Goal: Check status: Check status

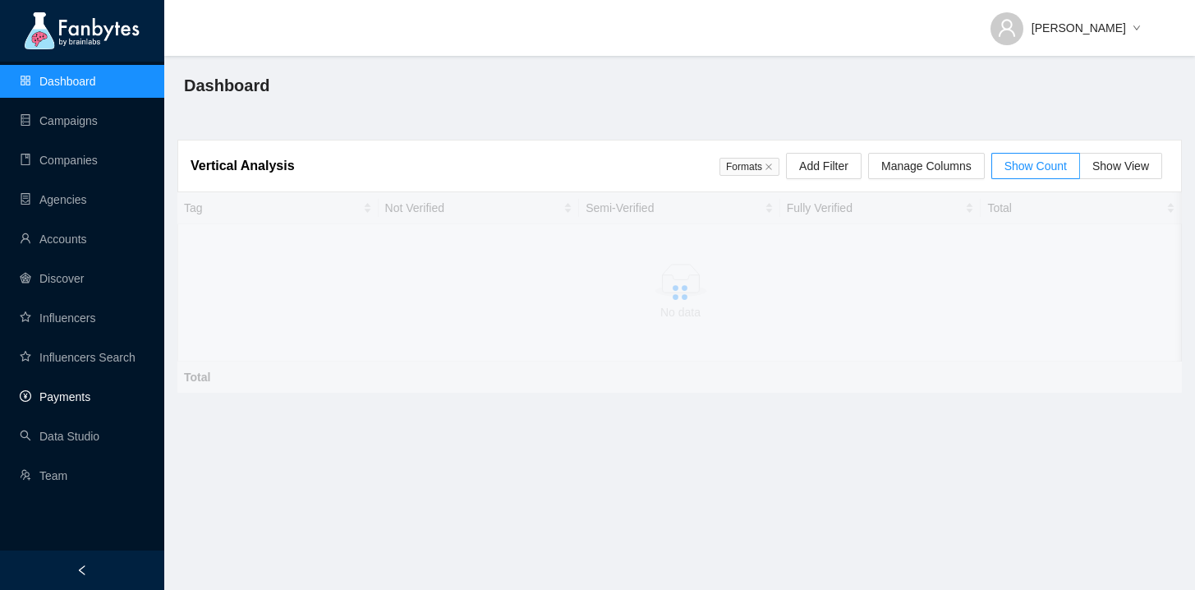
click at [90, 403] on link "Payments" at bounding box center [55, 396] width 71 height 13
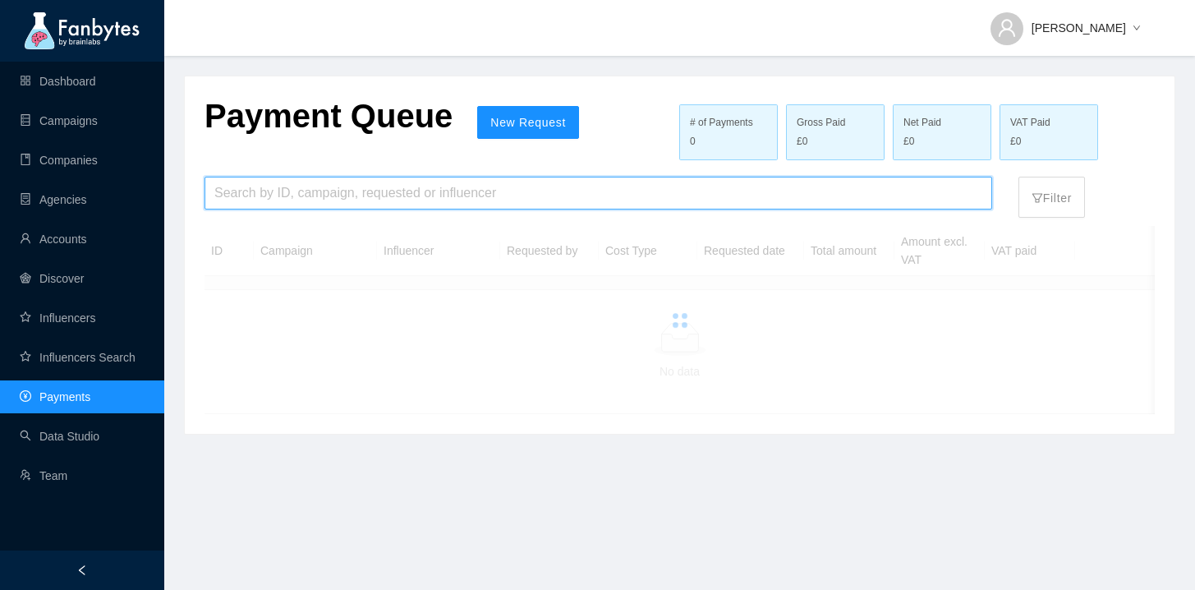
click at [454, 200] on input "search" at bounding box center [598, 192] width 768 height 31
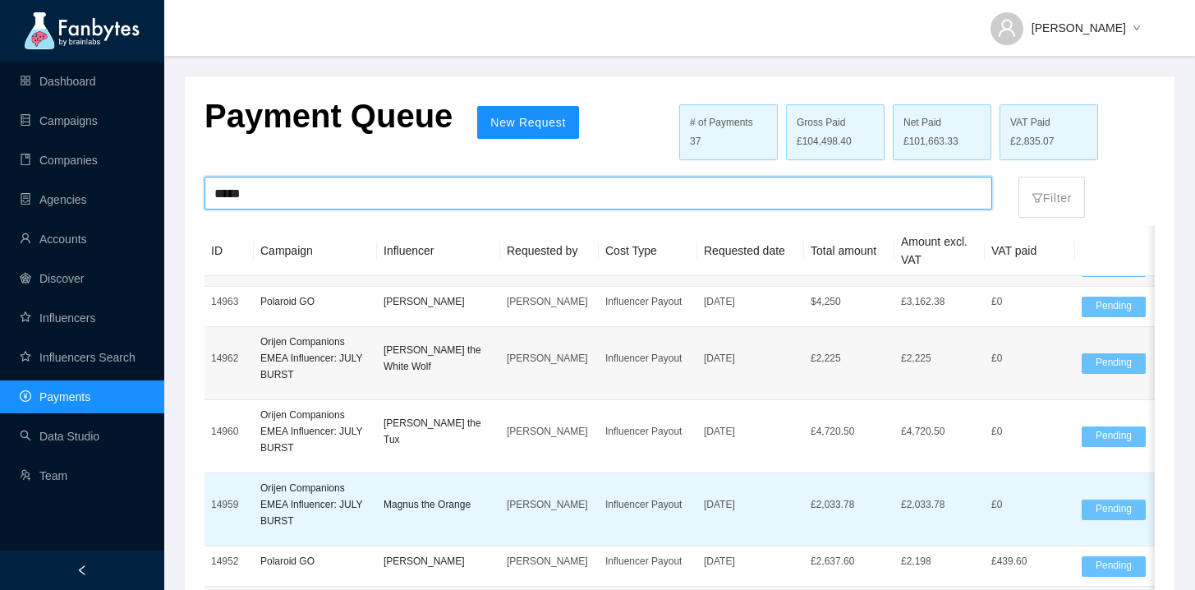
scroll to position [257, 0]
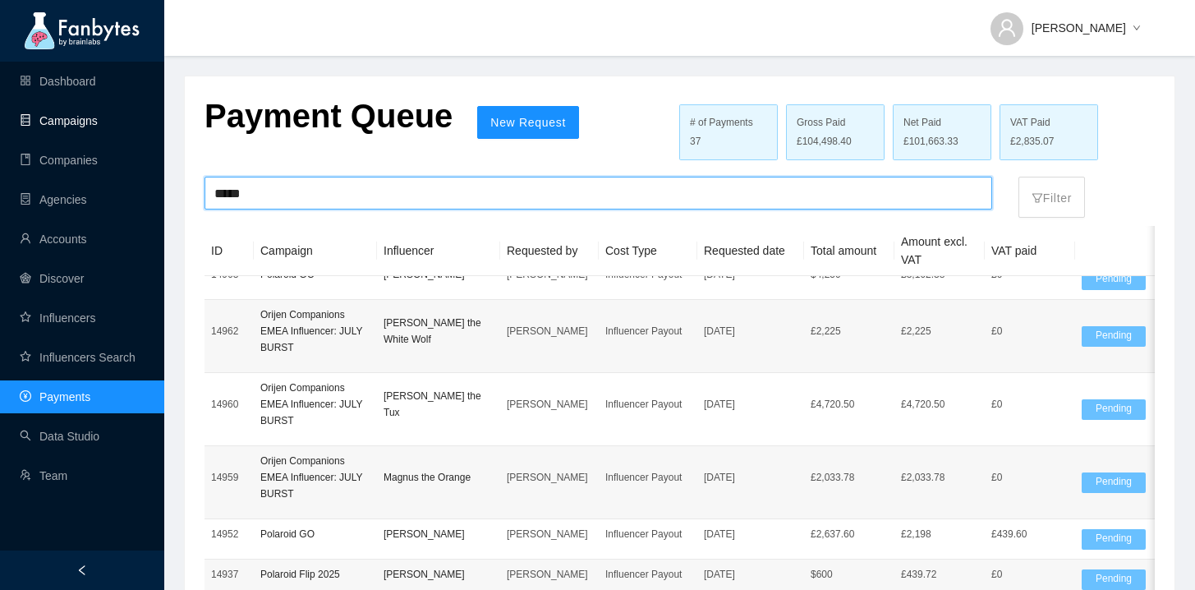
type input "*****"
click at [80, 122] on link "Campaigns" at bounding box center [59, 120] width 78 height 13
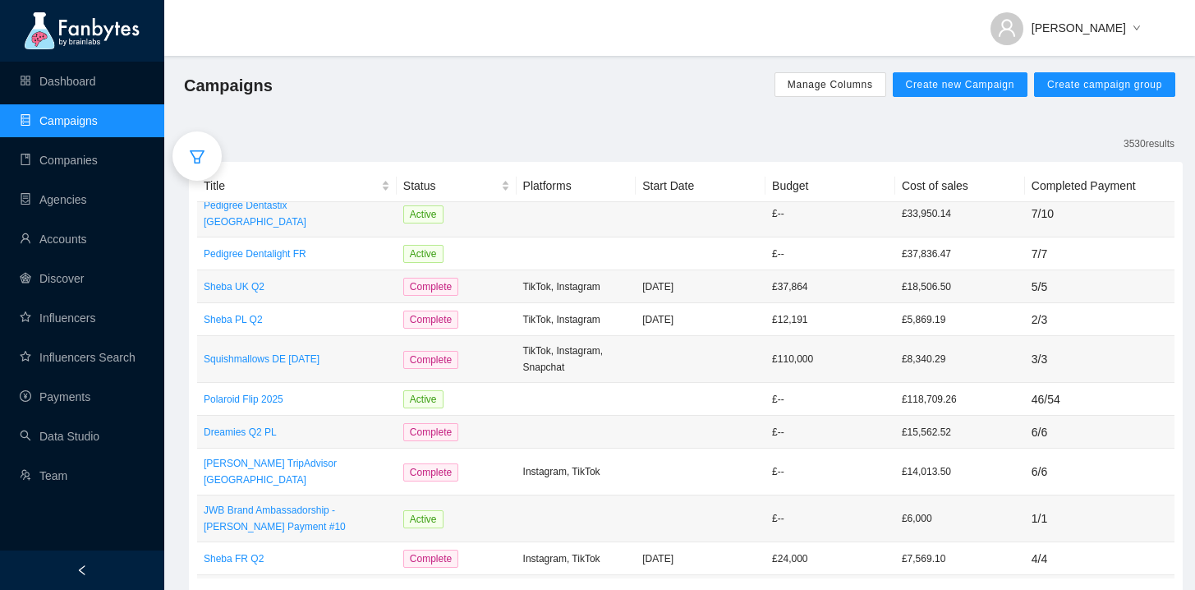
scroll to position [646, 0]
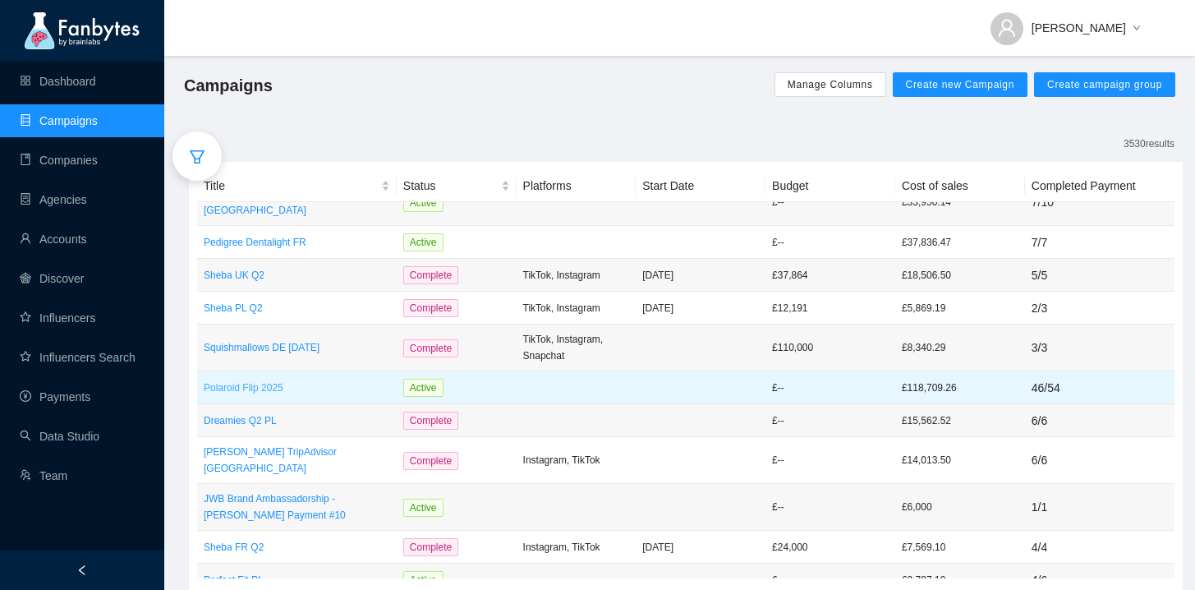
click at [253, 380] on p "Polaroid Flip 2025" at bounding box center [297, 388] width 186 height 16
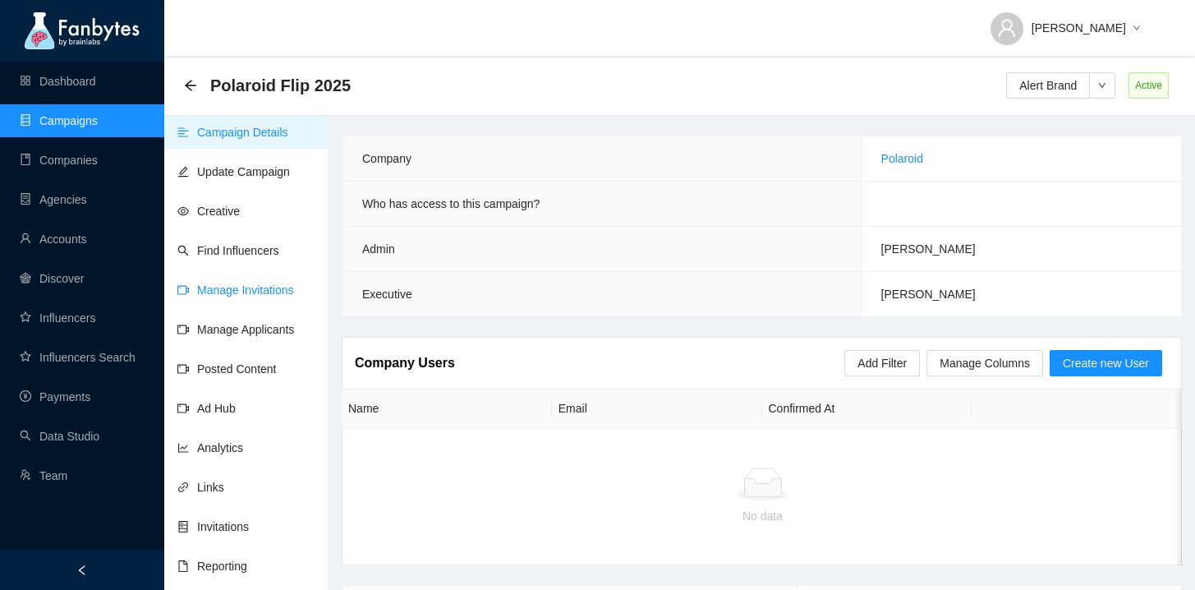
click at [257, 296] on link "Manage Invitations" at bounding box center [235, 289] width 117 height 13
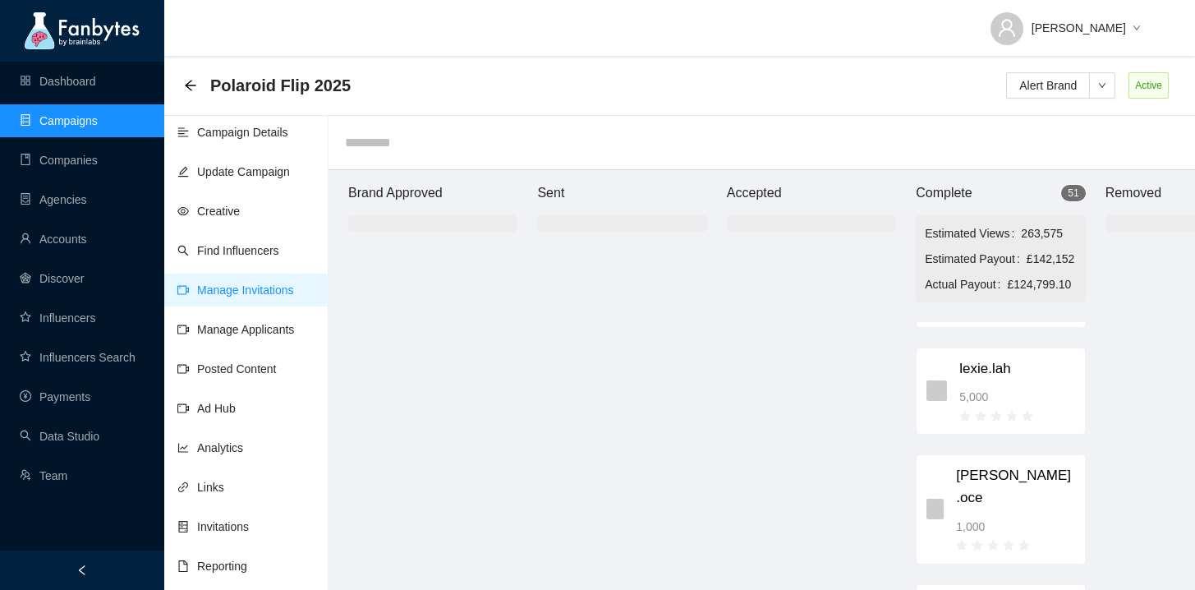
scroll to position [495, 0]
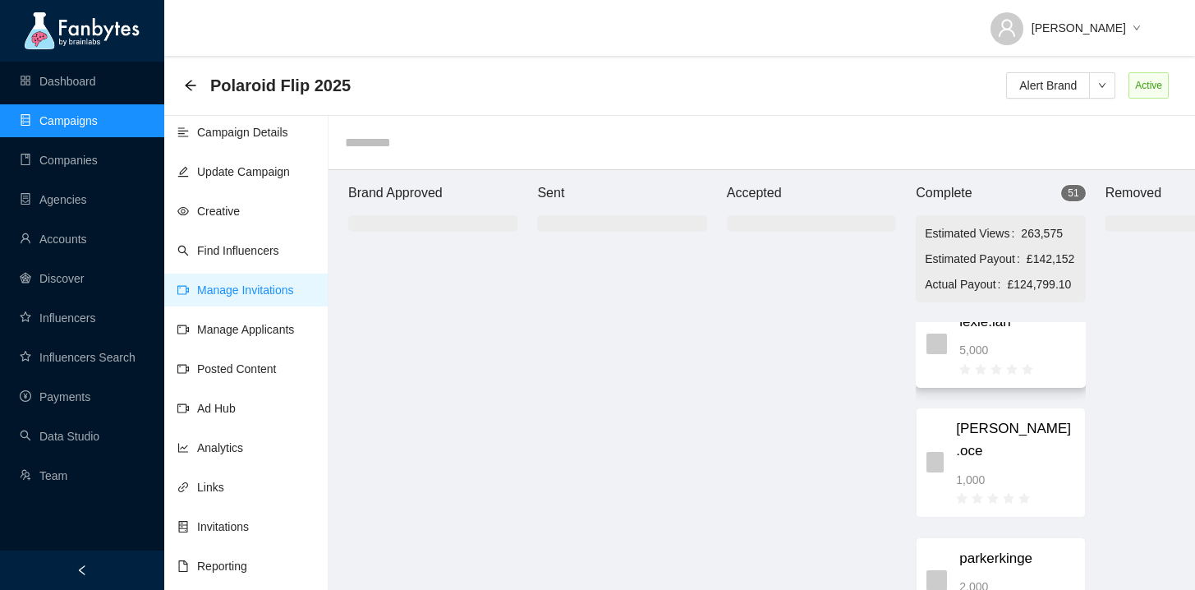
click at [1050, 377] on div at bounding box center [1016, 368] width 115 height 18
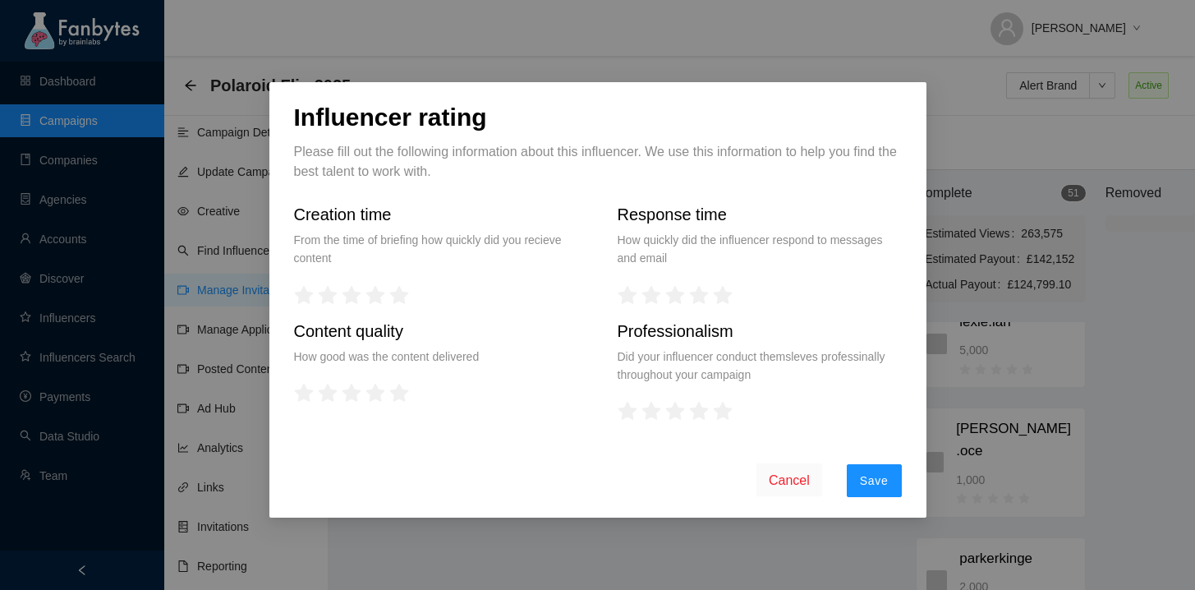
click at [778, 496] on button "Cancel" at bounding box center [790, 479] width 66 height 33
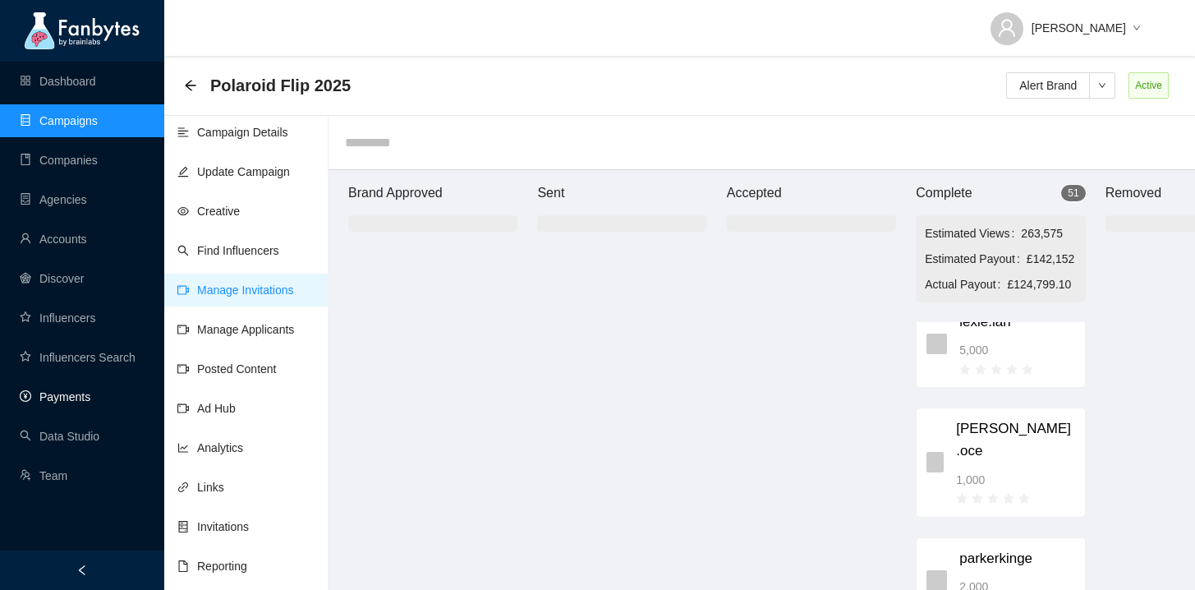
click at [67, 396] on link "Payments" at bounding box center [55, 396] width 71 height 13
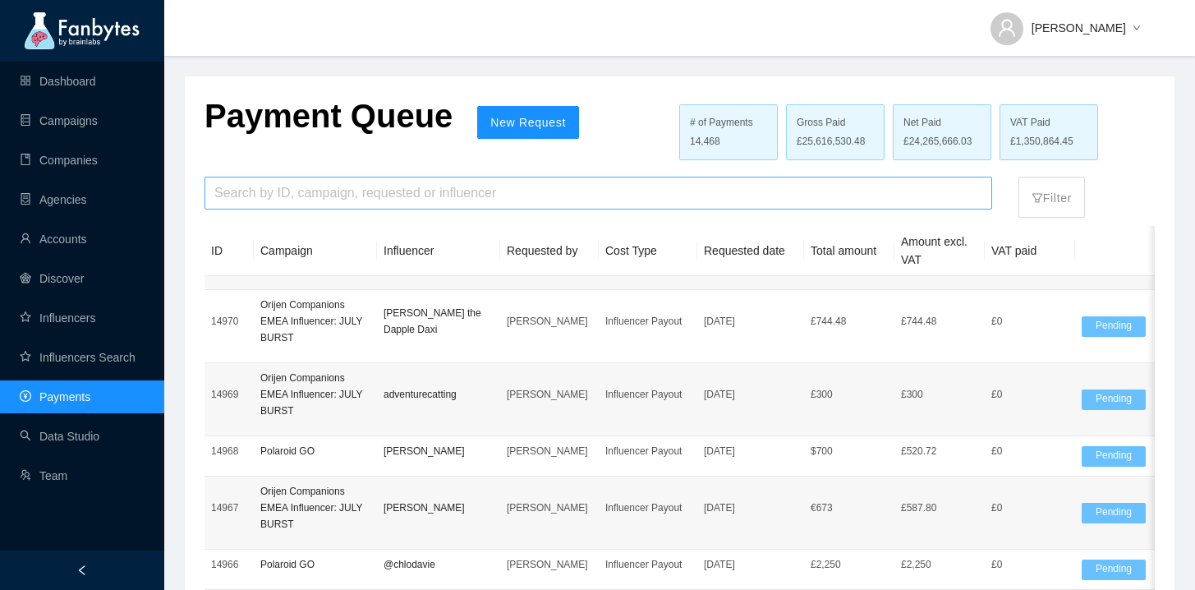
click at [477, 183] on input "search" at bounding box center [598, 192] width 768 height 31
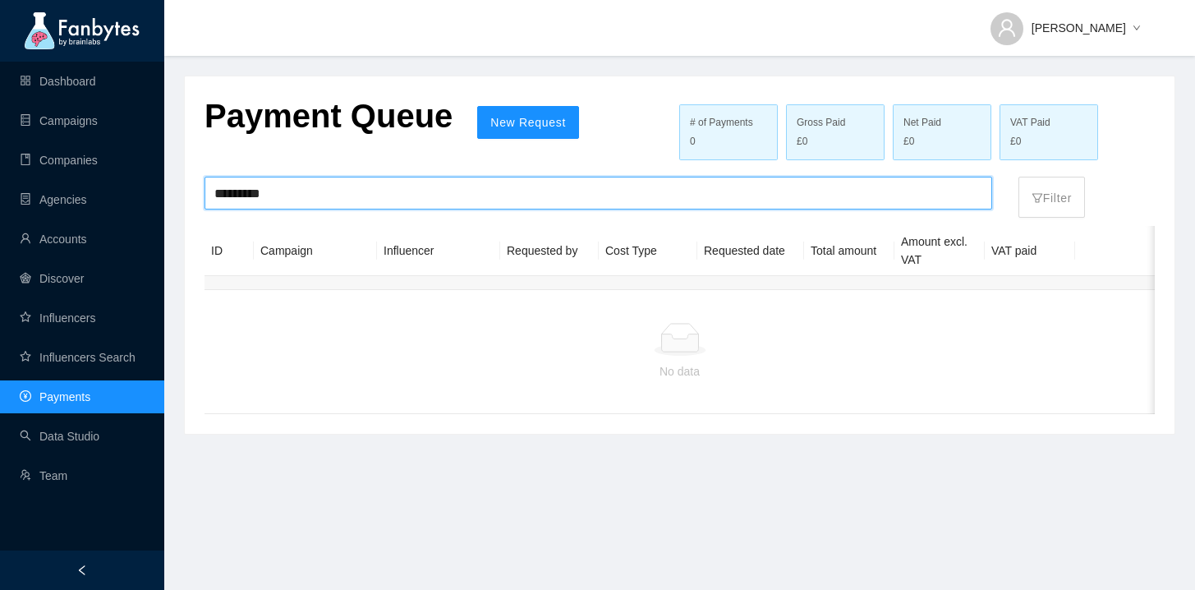
drag, startPoint x: 240, startPoint y: 196, endPoint x: 283, endPoint y: 196, distance: 43.5
click at [277, 196] on input "*********" at bounding box center [598, 192] width 768 height 31
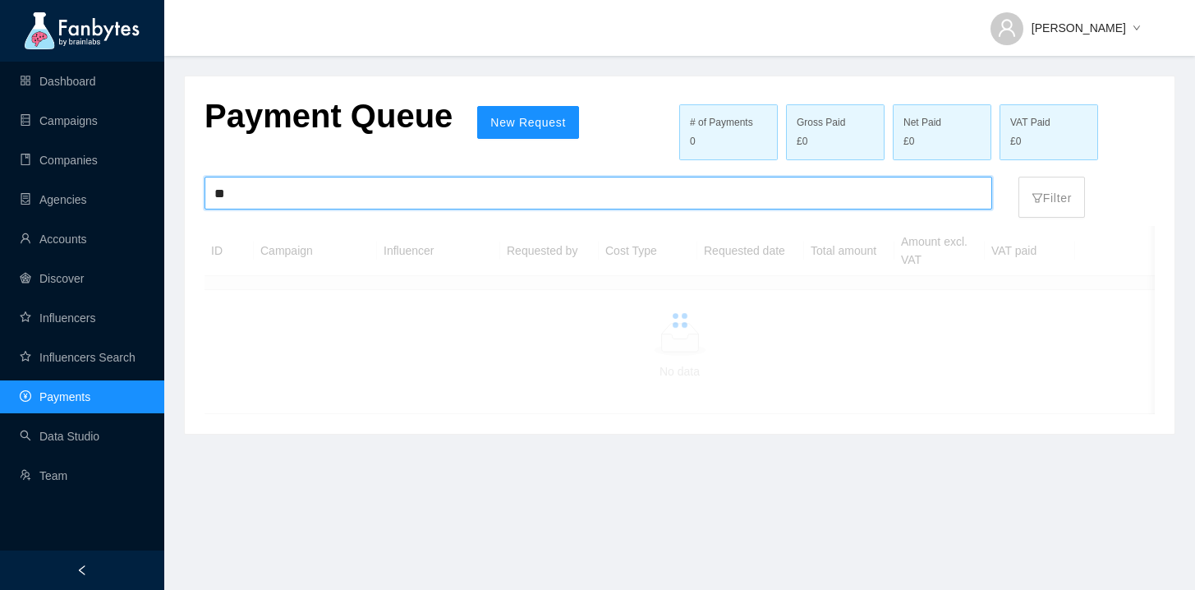
type input "*"
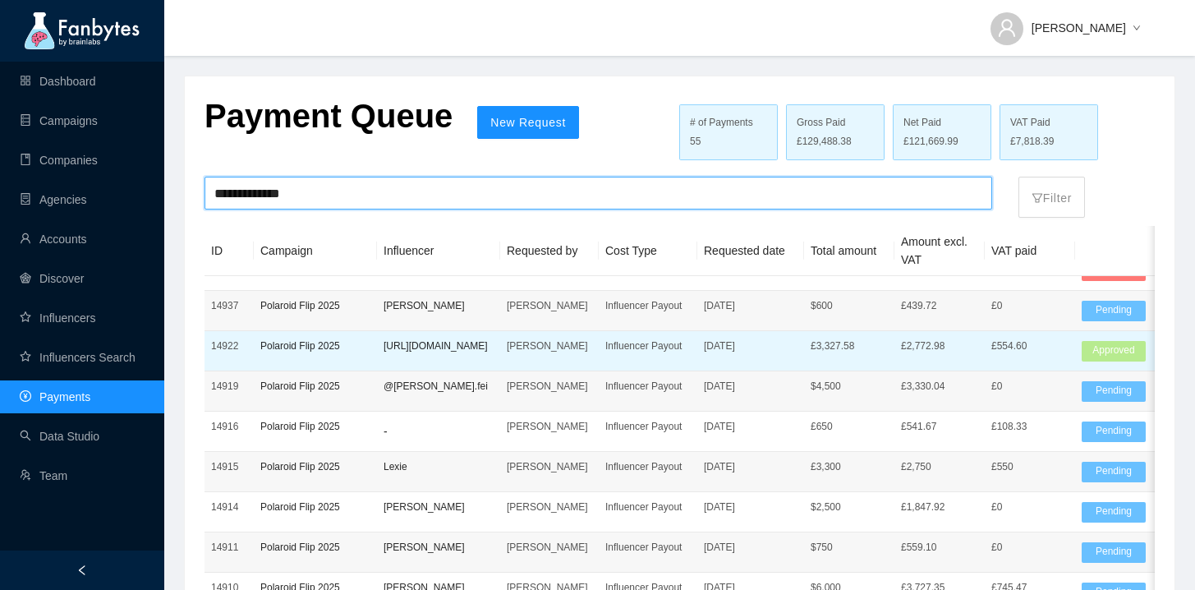
scroll to position [44, 0]
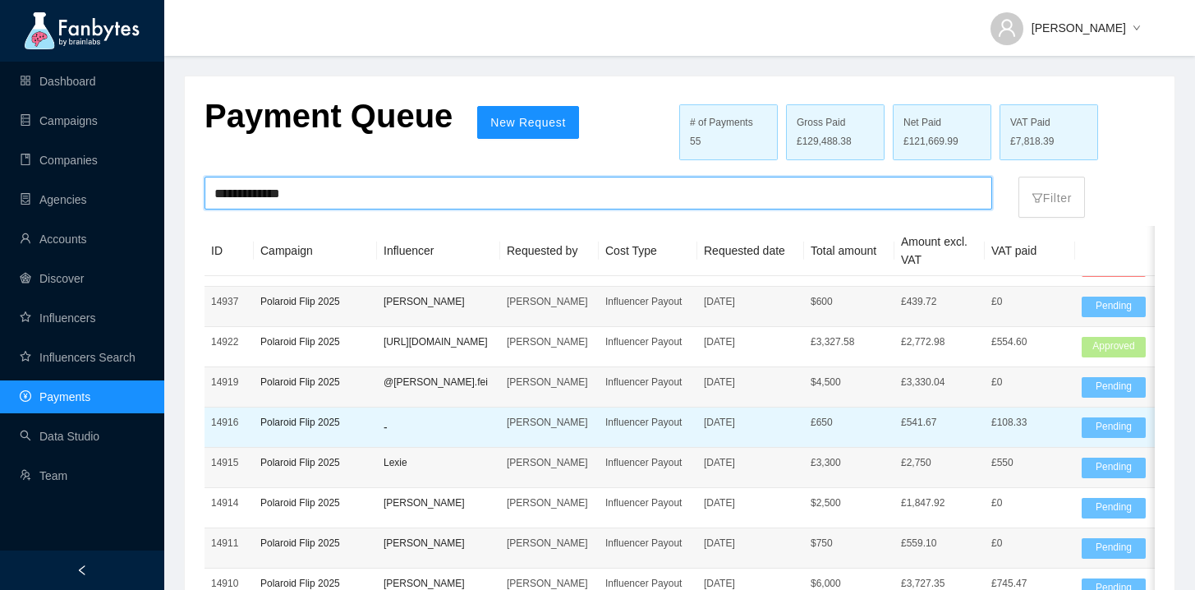
type input "**********"
click at [409, 448] on td "-" at bounding box center [438, 427] width 123 height 40
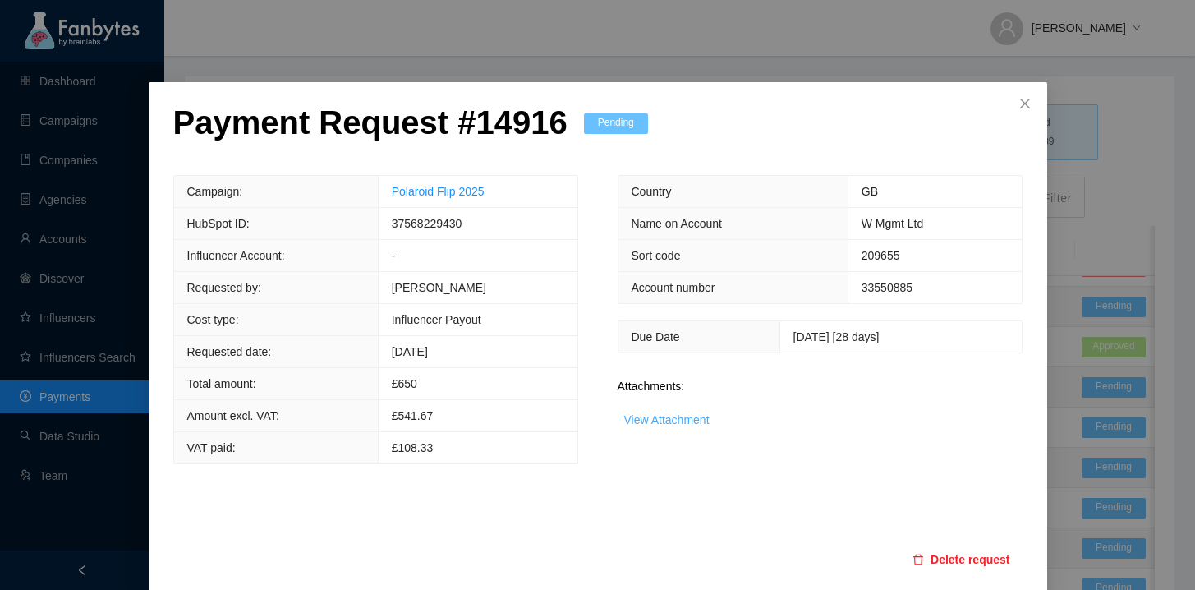
click at [688, 421] on link "View Attachment" at bounding box center [666, 419] width 85 height 13
click at [1024, 112] on span "Close" at bounding box center [1025, 104] width 44 height 44
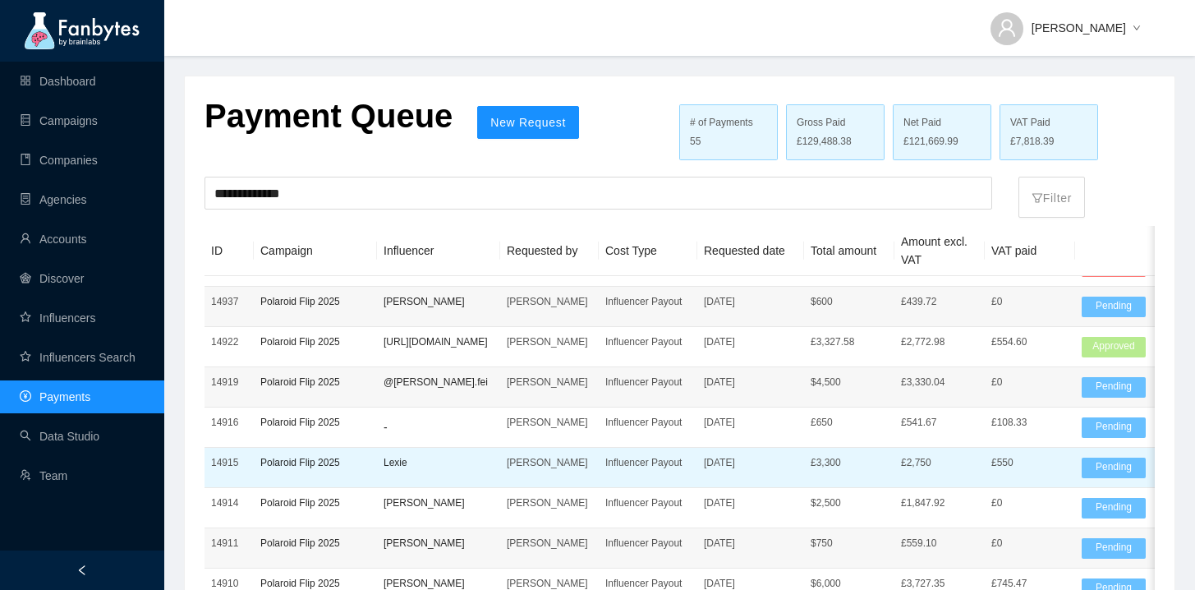
click at [444, 471] on p "Lexie" at bounding box center [439, 462] width 110 height 16
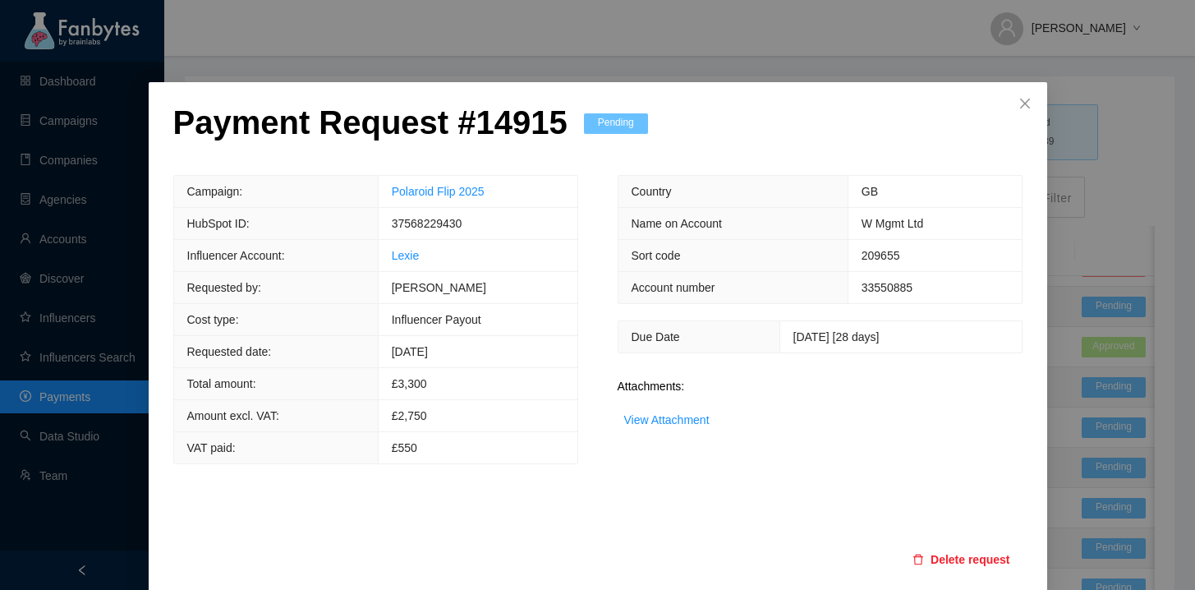
click at [1090, 76] on div "Payment Request # 14915 Pending Campaign: Polaroid Flip 2025 HubSpot ID: 375682…" at bounding box center [597, 295] width 1195 height 590
click at [1049, 332] on div "Payment Request # 14915 Pending Campaign: Polaroid Flip 2025 HubSpot ID: 375682…" at bounding box center [597, 295] width 1195 height 590
click at [1061, 334] on div "Payment Request # 14915 Pending Campaign: Polaroid Flip 2025 HubSpot ID: 375682…" at bounding box center [597, 295] width 1195 height 590
click at [1023, 103] on icon "close" at bounding box center [1024, 104] width 10 height 10
